Goal: Navigation & Orientation: Find specific page/section

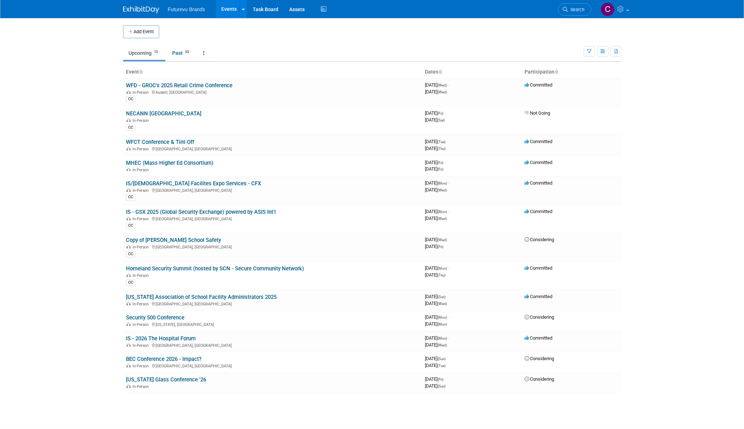
click at [0, 273] on html "Futurevu Brands Events Add Event Bulk Upload Events Shareable Event Boards Rece…" at bounding box center [372, 214] width 744 height 429
click at [196, 186] on link "IS/[DEMOGRAPHIC_DATA] Facilites Expo Services - CFX" at bounding box center [193, 183] width 135 height 6
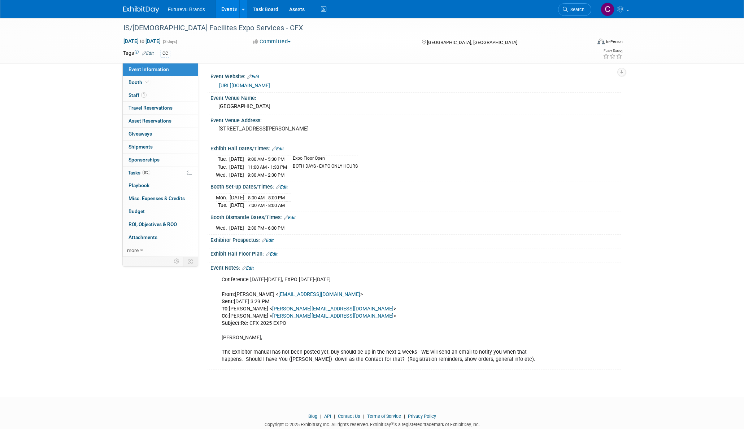
click at [137, 5] on link at bounding box center [145, 6] width 45 height 6
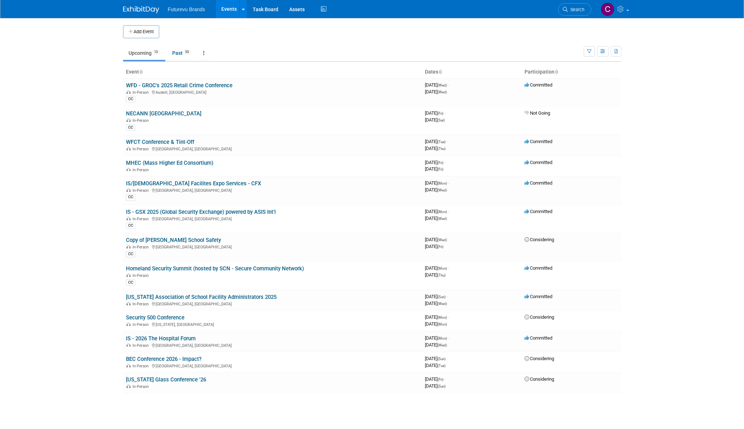
click at [144, 84] on link "WFD - GROC's 2025 Retail Crime Conference" at bounding box center [179, 85] width 106 height 6
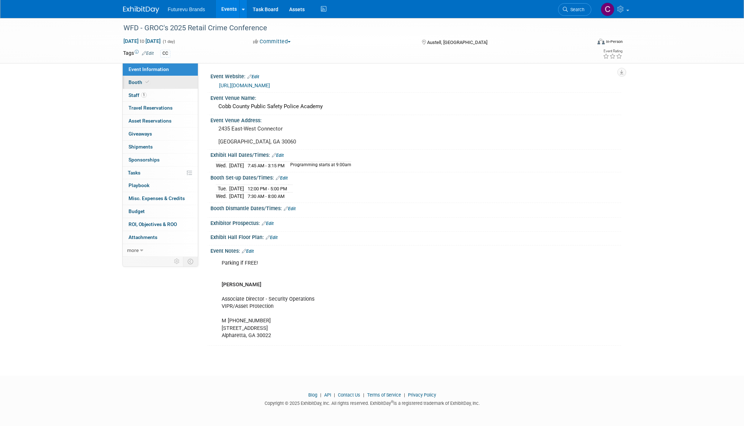
click at [133, 82] on span "Booth" at bounding box center [139, 82] width 22 height 6
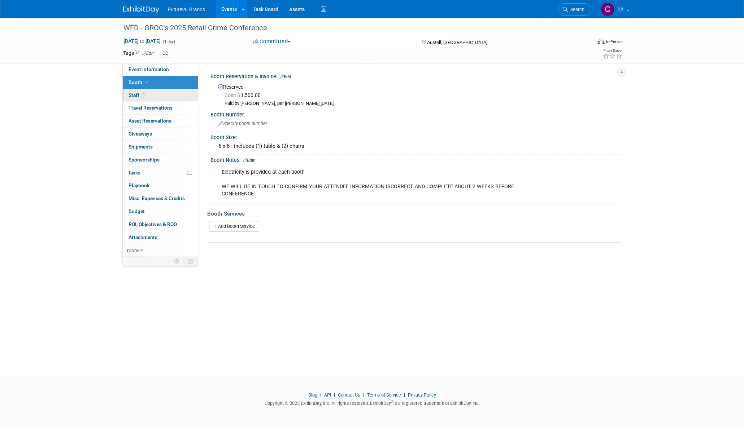
click at [130, 96] on span "Staff 1" at bounding box center [137, 95] width 18 height 6
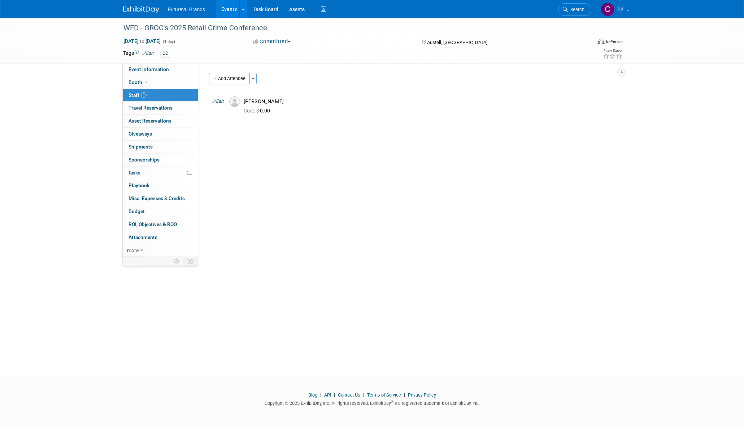
click at [52, 38] on div "WFD - GROC's 2025 Retail Crime Conference [DATE] to [DATE] (1 day) [DATE] to [D…" at bounding box center [372, 40] width 744 height 45
click at [178, 7] on span "Futurevu Brands" at bounding box center [187, 9] width 38 height 6
click at [230, 9] on link "Events" at bounding box center [229, 9] width 26 height 18
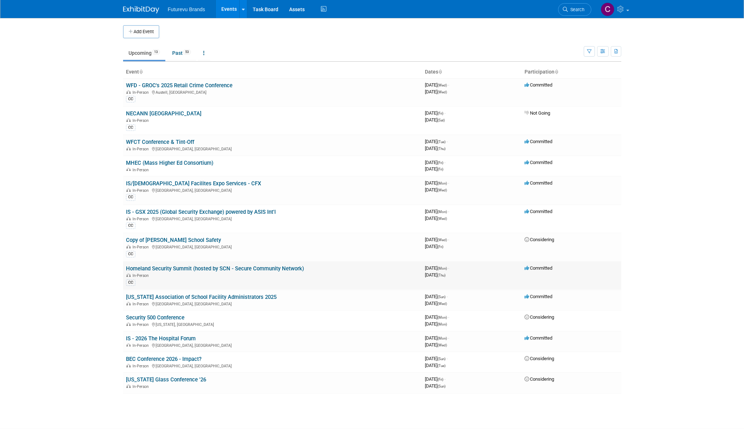
click at [281, 272] on link "Homeland Security Summit (hosted by SCN - Secure Community Network)" at bounding box center [215, 269] width 178 height 6
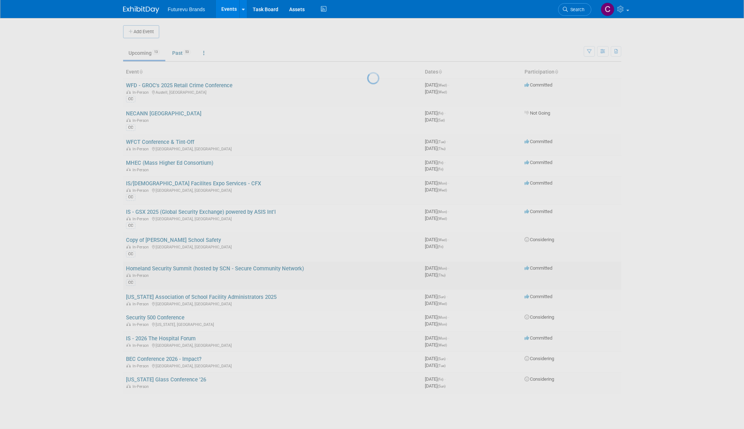
click at [367, 272] on div at bounding box center [372, 214] width 10 height 429
